Goal: Task Accomplishment & Management: Manage account settings

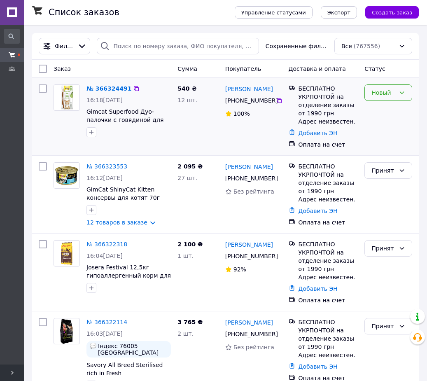
click at [389, 94] on div "Новый" at bounding box center [383, 92] width 24 height 9
click at [389, 111] on li "Принят" at bounding box center [388, 110] width 47 height 15
click at [133, 89] on icon at bounding box center [136, 88] width 7 height 7
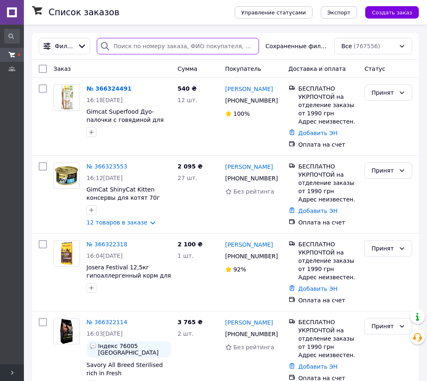
click at [139, 41] on input "search" at bounding box center [178, 46] width 162 height 16
paste input "366318473"
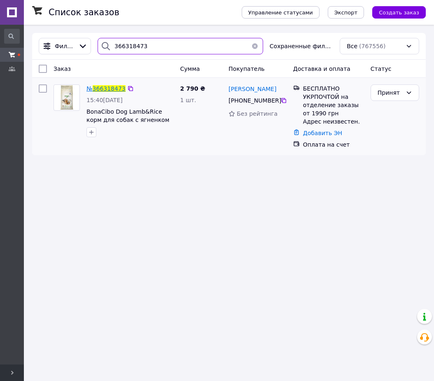
type input "366318473"
click at [110, 90] on span "366318473" at bounding box center [109, 88] width 33 height 7
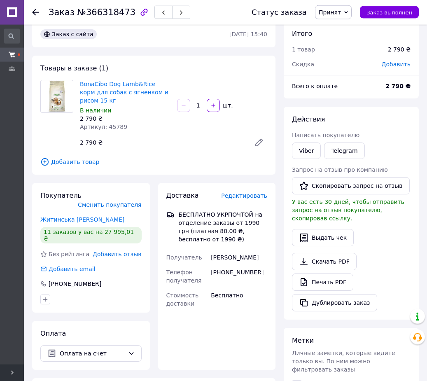
scroll to position [126, 0]
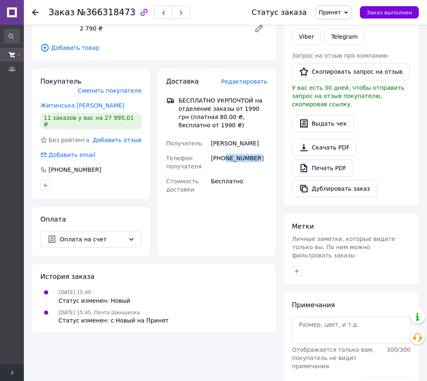
drag, startPoint x: 225, startPoint y: 158, endPoint x: 260, endPoint y: 158, distance: 35.4
click at [260, 158] on div "+380980886194" at bounding box center [239, 162] width 60 height 23
copy div "980886194"
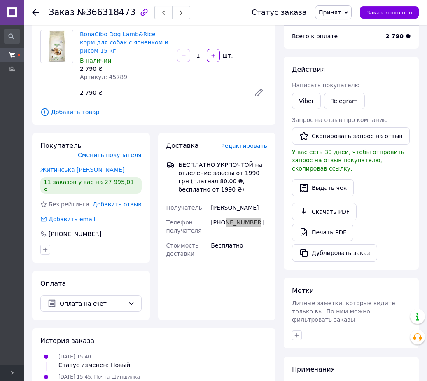
scroll to position [96, 0]
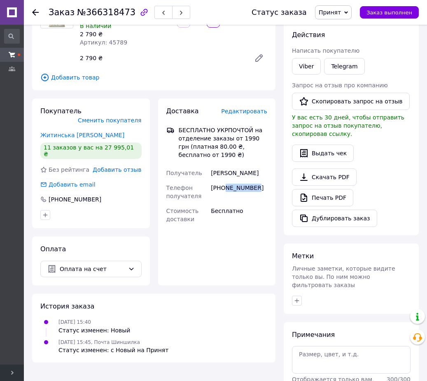
click at [350, 12] on span "Принят" at bounding box center [333, 12] width 37 height 14
click at [342, 42] on li "Отменен" at bounding box center [337, 41] width 44 height 12
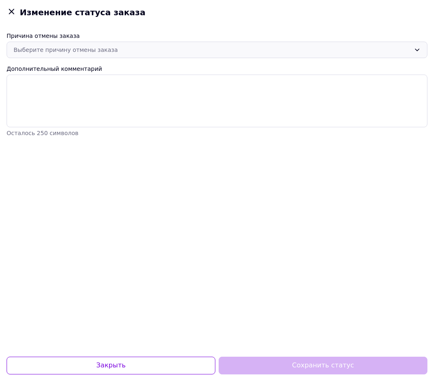
drag, startPoint x: 60, startPoint y: 50, endPoint x: 63, endPoint y: 56, distance: 7.0
click at [60, 49] on div "Выберите причину отмены заказа" at bounding box center [212, 49] width 397 height 9
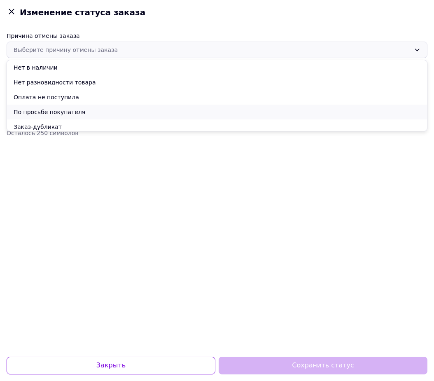
click at [59, 111] on li "По просьбе покупателя" at bounding box center [217, 112] width 420 height 15
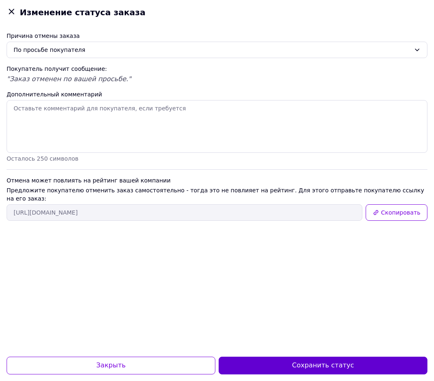
click at [296, 363] on button "Сохранить статус" at bounding box center [323, 366] width 209 height 18
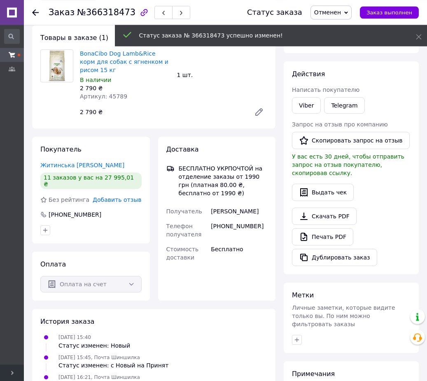
scroll to position [0, 0]
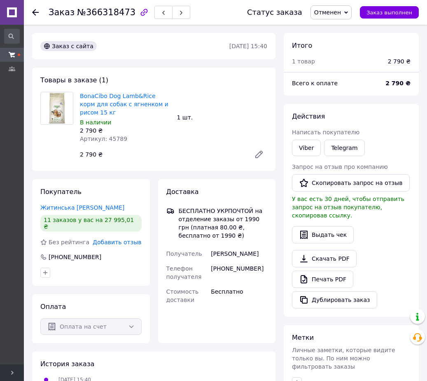
click at [37, 12] on use at bounding box center [35, 12] width 7 height 7
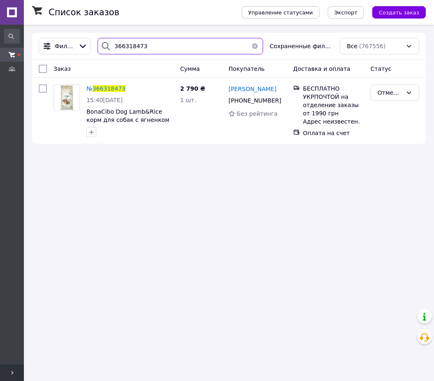
drag, startPoint x: 160, startPoint y: 47, endPoint x: 107, endPoint y: 52, distance: 52.9
click at [107, 52] on input "366318473" at bounding box center [180, 46] width 165 height 16
paste input "24491"
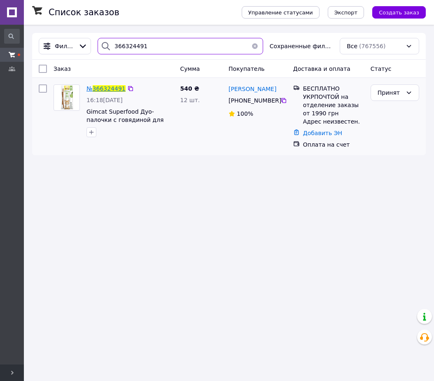
type input "366324491"
click at [115, 89] on span "366324491" at bounding box center [109, 88] width 33 height 7
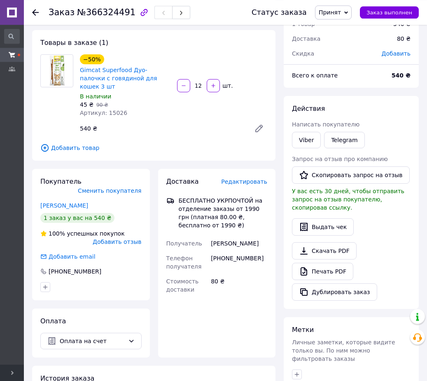
scroll to position [84, 0]
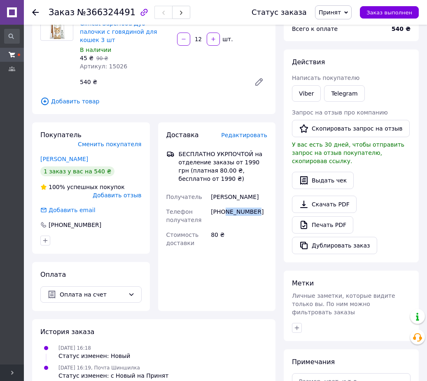
drag, startPoint x: 225, startPoint y: 203, endPoint x: 260, endPoint y: 205, distance: 35.0
click at [260, 205] on div "+380663261400" at bounding box center [239, 215] width 60 height 23
copy div "663261400"
drag, startPoint x: 98, startPoint y: 142, endPoint x: 32, endPoint y: 149, distance: 66.6
click at [32, 149] on div "Покупатель Сменить покупателя варяница вадим 1 заказ у вас на 540 ₴ 100% успешн…" at bounding box center [91, 216] width 126 height 189
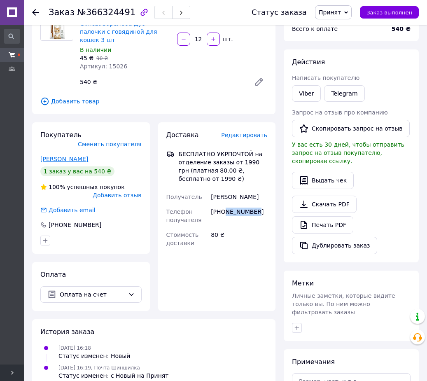
drag, startPoint x: 88, startPoint y: 141, endPoint x: 40, endPoint y: 142, distance: 47.8
click at [40, 155] on div "варяница вадим" at bounding box center [90, 159] width 101 height 8
copy link "варяница вадим"
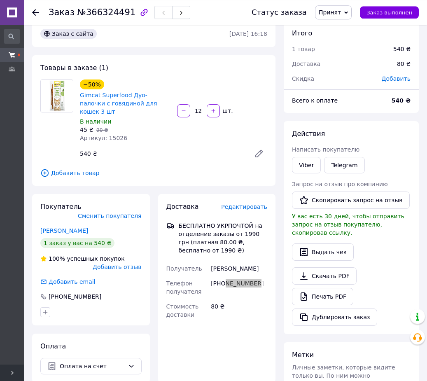
scroll to position [0, 0]
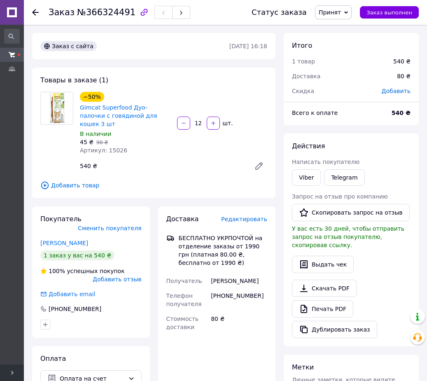
click at [34, 14] on icon at bounding box center [35, 12] width 7 height 7
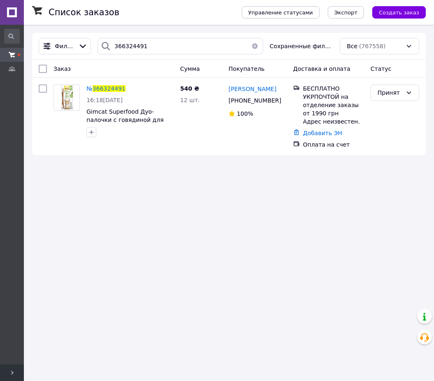
type input "366318473"
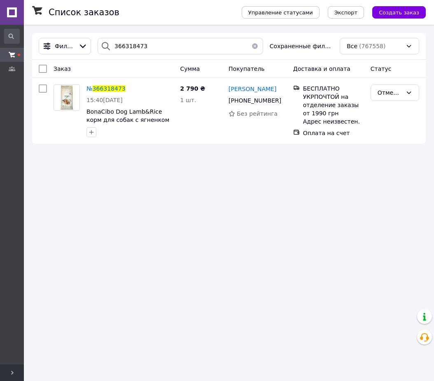
click at [256, 47] on button "button" at bounding box center [255, 46] width 16 height 16
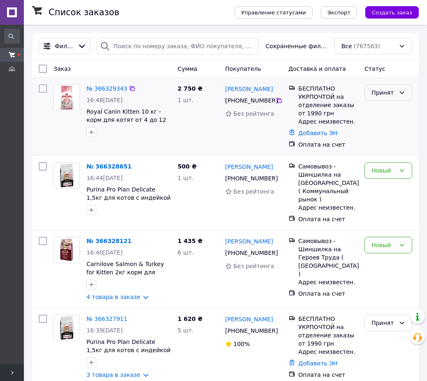
click at [379, 96] on div "Принят" at bounding box center [383, 92] width 24 height 9
click at [385, 111] on li "Выполнен" at bounding box center [388, 110] width 47 height 15
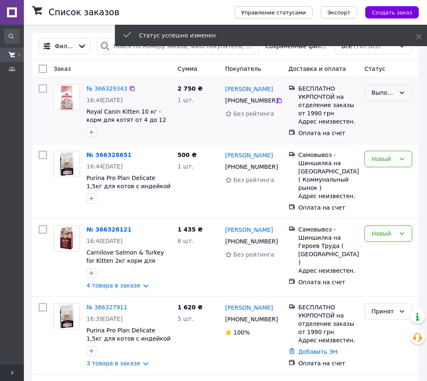
click at [383, 93] on div "Выполнен" at bounding box center [383, 92] width 24 height 9
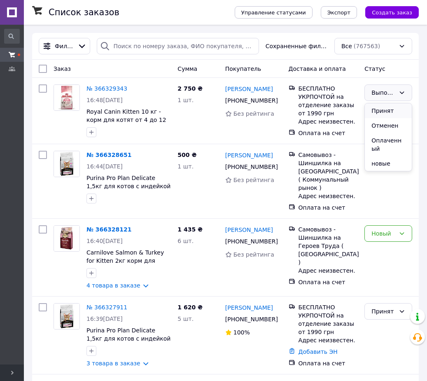
click at [386, 112] on li "Принят" at bounding box center [388, 110] width 47 height 15
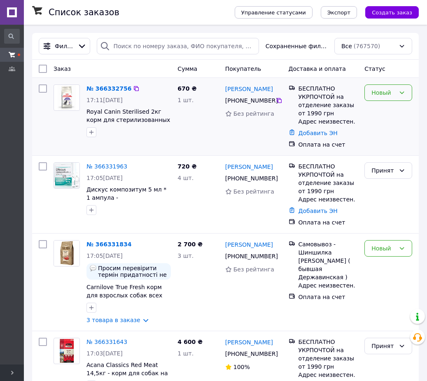
click at [398, 91] on icon at bounding box center [401, 92] width 7 height 7
click at [385, 110] on li "Принят" at bounding box center [388, 110] width 47 height 15
click at [394, 93] on div "Новый" at bounding box center [383, 92] width 24 height 9
click at [387, 111] on li "Принят" at bounding box center [388, 110] width 47 height 15
click at [129, 90] on icon at bounding box center [132, 88] width 7 height 7
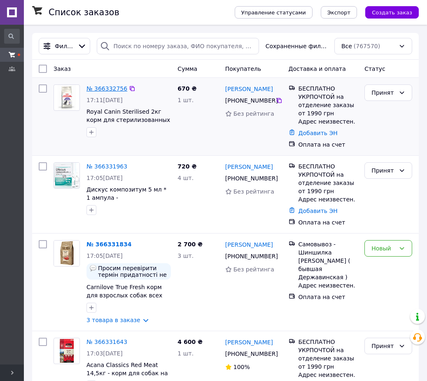
click at [112, 89] on link "№ 366332756" at bounding box center [106, 88] width 41 height 7
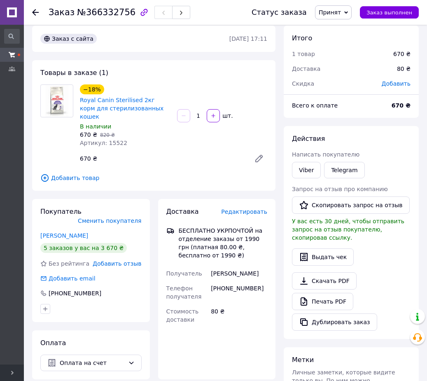
scroll to position [84, 0]
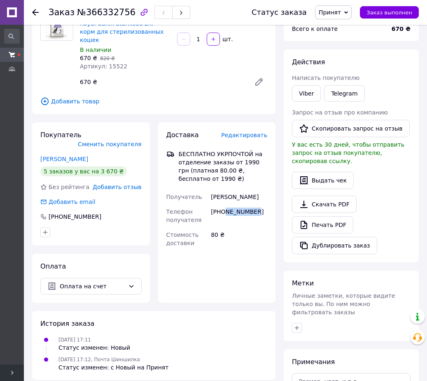
drag, startPoint x: 223, startPoint y: 203, endPoint x: 266, endPoint y: 203, distance: 43.2
click at [266, 204] on div "+380504010747" at bounding box center [239, 215] width 60 height 23
copy div "504010747"
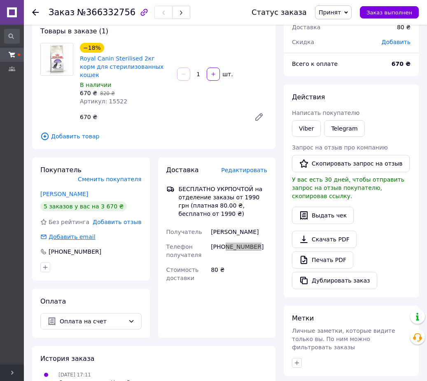
scroll to position [0, 0]
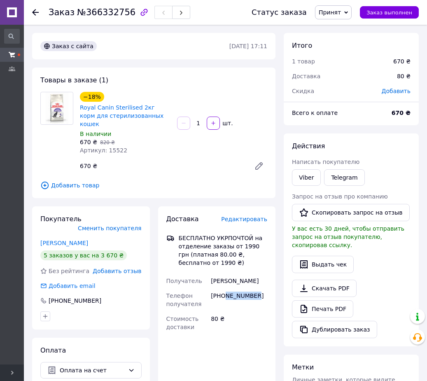
click at [38, 15] on icon at bounding box center [35, 12] width 7 height 7
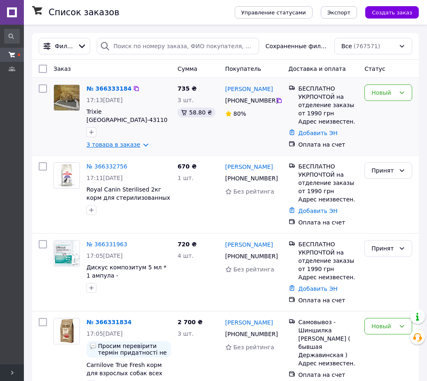
click at [124, 146] on link "3 товара в заказе" at bounding box center [113, 144] width 54 height 7
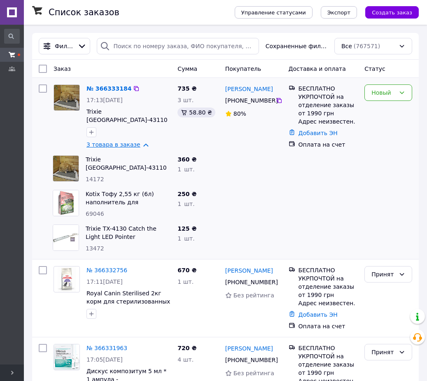
click at [124, 146] on link "3 товара в заказе" at bounding box center [113, 144] width 54 height 7
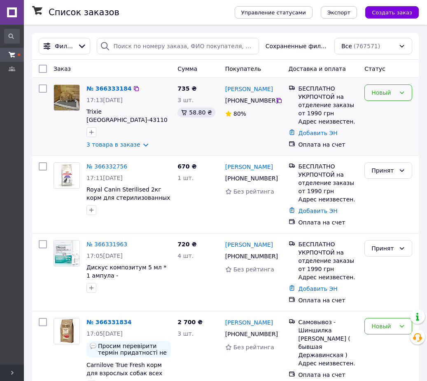
click at [385, 93] on div "Новый" at bounding box center [383, 92] width 24 height 9
click at [384, 113] on li "Принят" at bounding box center [388, 110] width 47 height 15
drag, startPoint x: 128, startPoint y: 89, endPoint x: 125, endPoint y: 64, distance: 25.4
click at [129, 89] on icon at bounding box center [132, 88] width 7 height 7
click at [112, 92] on link "№ 366333184" at bounding box center [106, 88] width 41 height 7
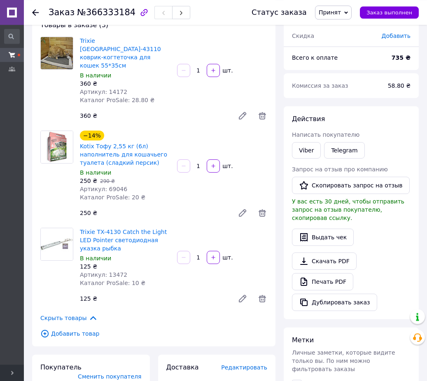
scroll to position [210, 0]
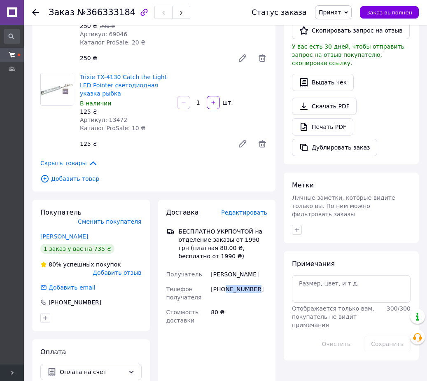
drag, startPoint x: 225, startPoint y: 272, endPoint x: 270, endPoint y: 273, distance: 44.9
click at [270, 273] on div "Доставка Редактировать БЕСПЛАТНО УКРПОЧТОЙ на отделение заказы от 1990 грн (пла…" at bounding box center [217, 294] width 118 height 189
copy div "960929870"
drag, startPoint x: 76, startPoint y: 210, endPoint x: 42, endPoint y: 214, distance: 34.5
click at [42, 232] on div "Шевчик Віра" at bounding box center [90, 236] width 101 height 8
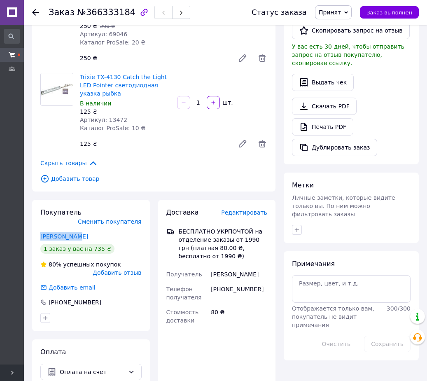
copy link "Шевчик Віра"
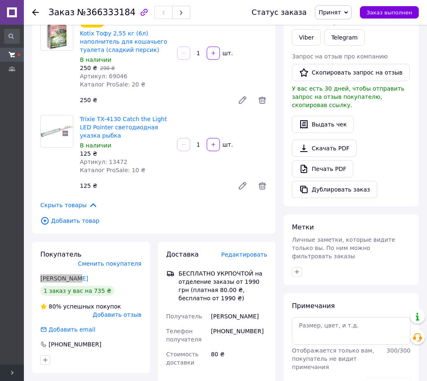
scroll to position [277, 0]
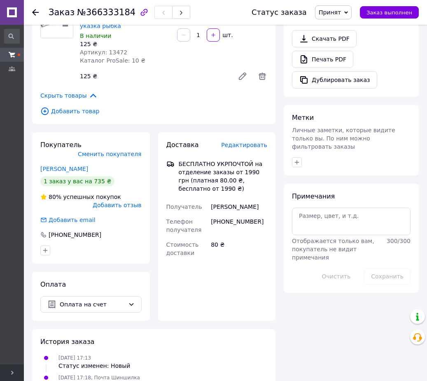
click at [37, 14] on icon at bounding box center [35, 12] width 7 height 7
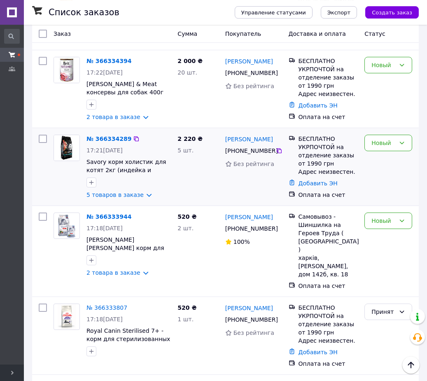
scroll to position [84, 0]
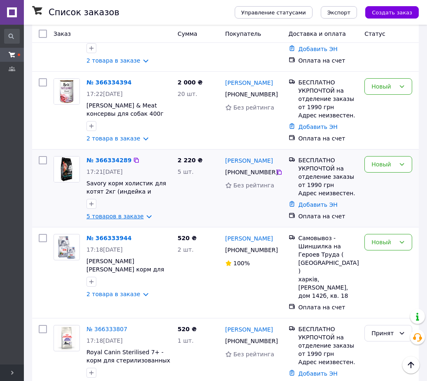
click at [119, 219] on link "5 товаров в заказе" at bounding box center [114, 216] width 57 height 7
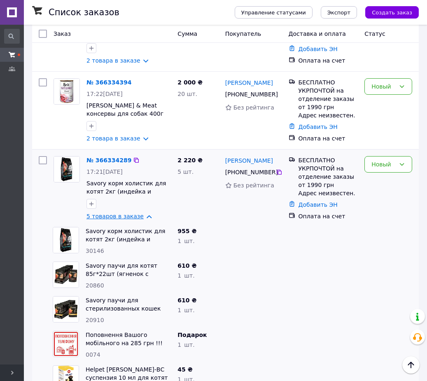
click at [119, 219] on link "5 товаров в заказе" at bounding box center [114, 216] width 57 height 7
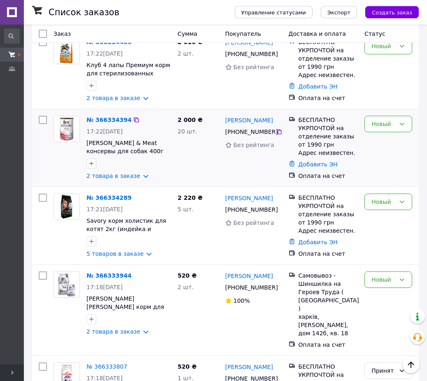
scroll to position [0, 0]
